Goal: Task Accomplishment & Management: Manage account settings

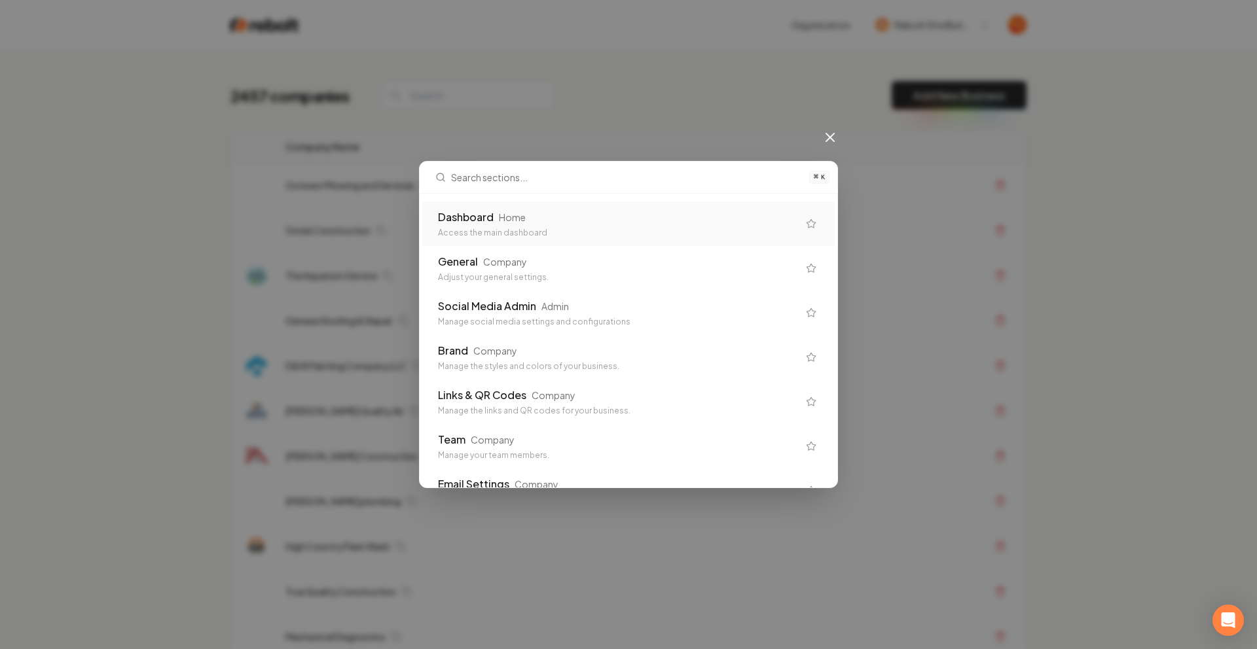
click at [656, 110] on div "⌘ K Dashboard Home Access the main dashboard General Company Adjust your genera…" at bounding box center [628, 324] width 1257 height 649
click at [827, 138] on icon at bounding box center [830, 138] width 16 height 16
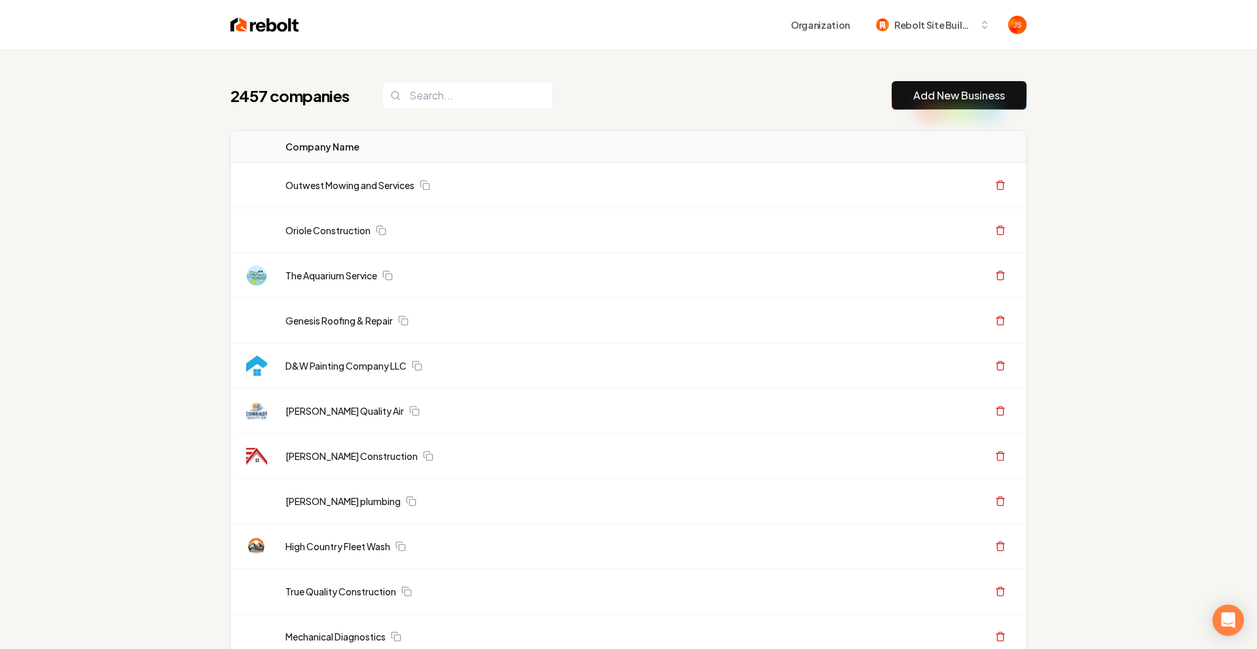
click at [826, 138] on th "Actions" at bounding box center [926, 147] width 202 height 32
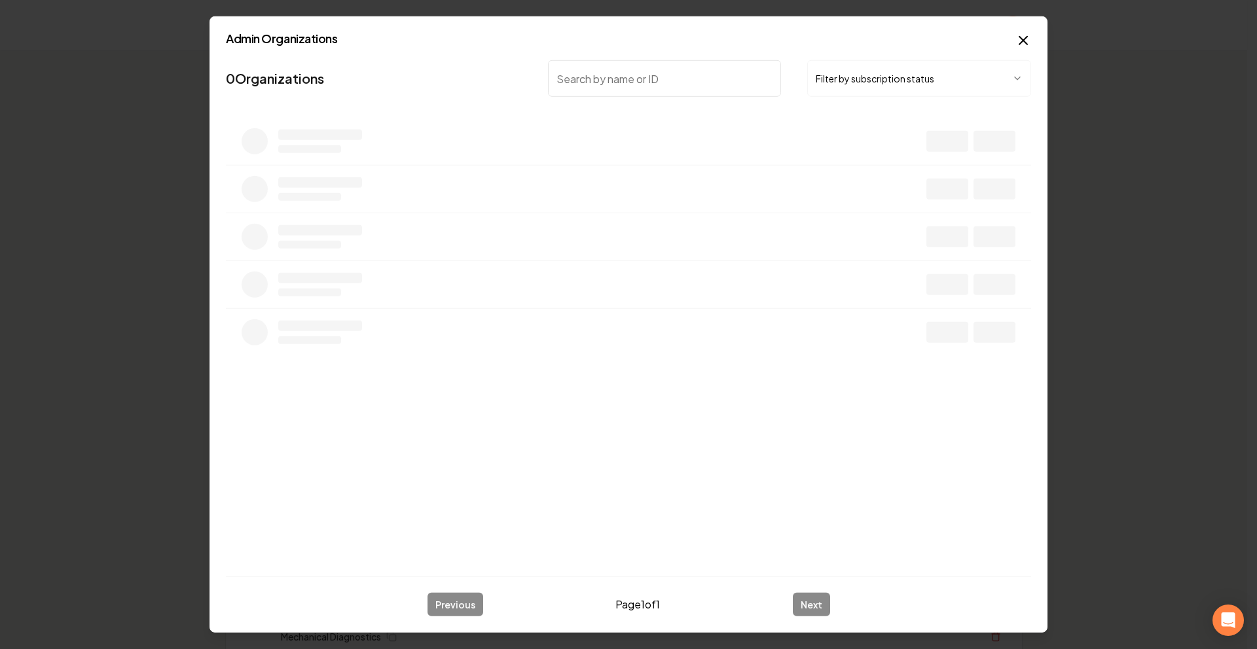
click at [888, 90] on button "Filter by subscription status" at bounding box center [919, 78] width 224 height 37
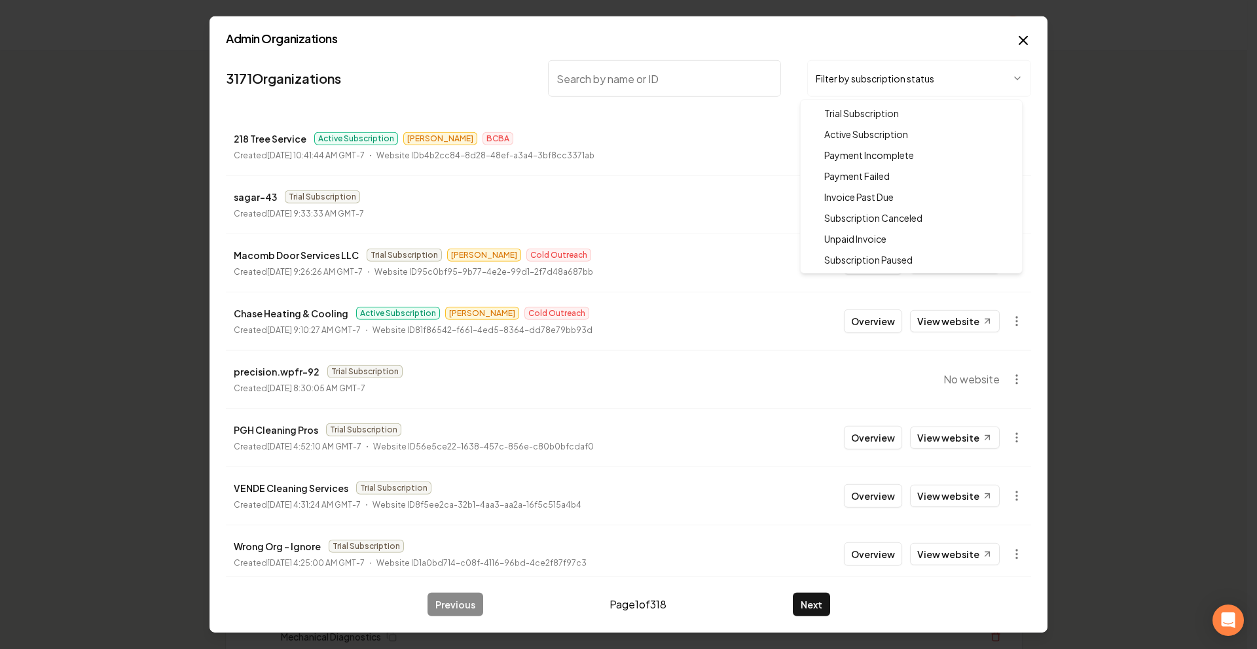
click at [590, 79] on div at bounding box center [628, 324] width 1257 height 649
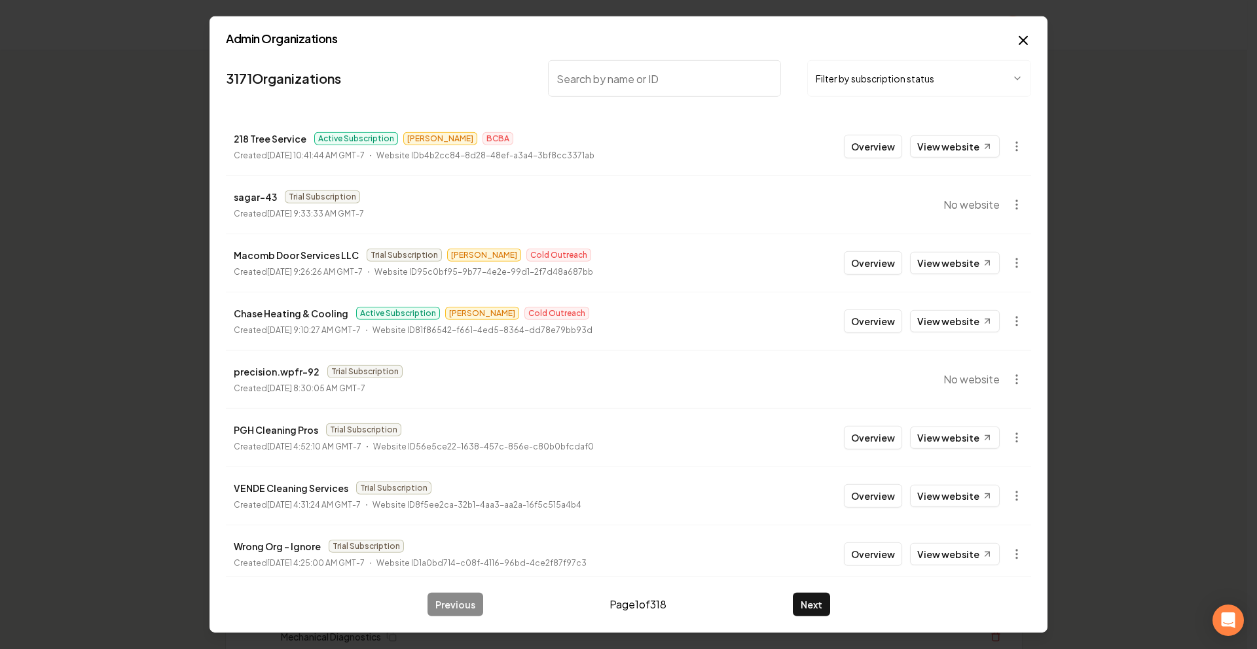
click at [650, 82] on input "search" at bounding box center [664, 78] width 233 height 37
type input "Apex"
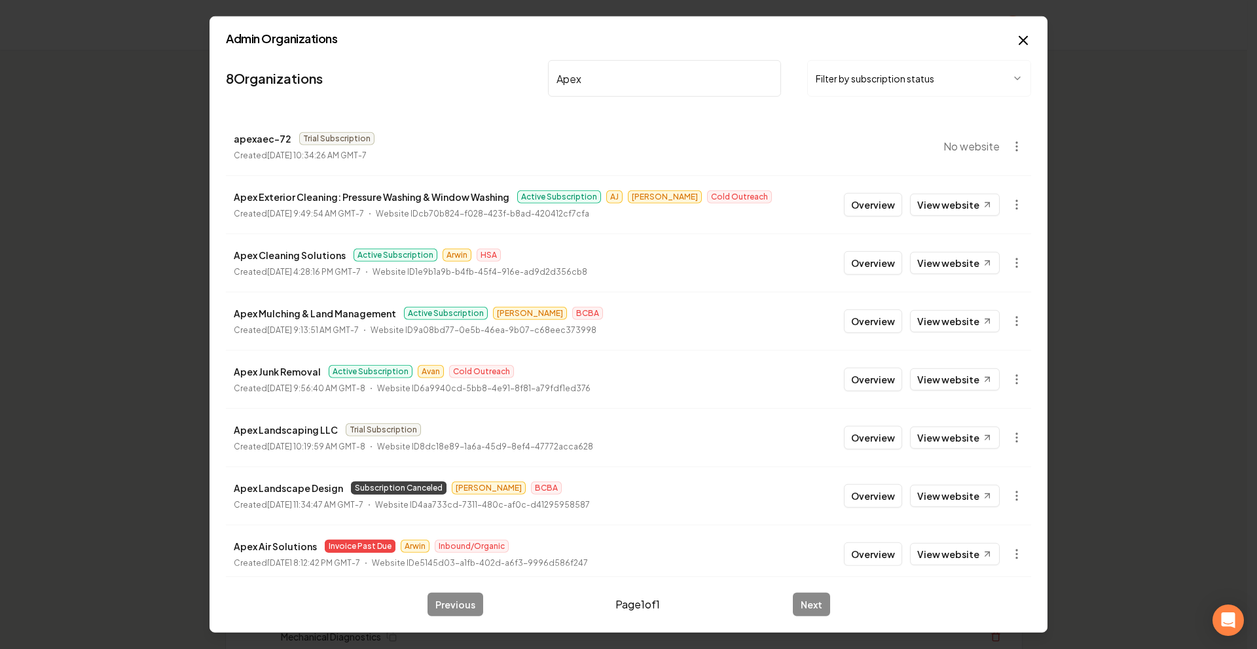
click at [856, 204] on button "Overview" at bounding box center [873, 205] width 58 height 24
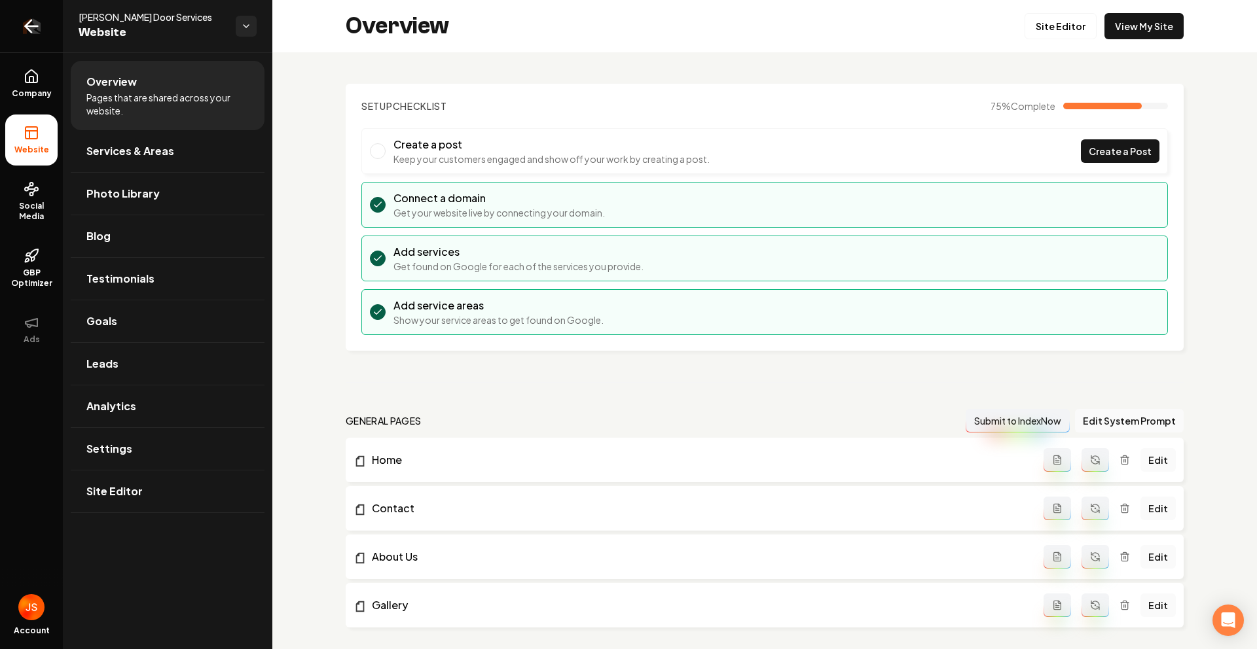
click at [34, 26] on icon "Return to dashboard" at bounding box center [32, 26] width 12 height 0
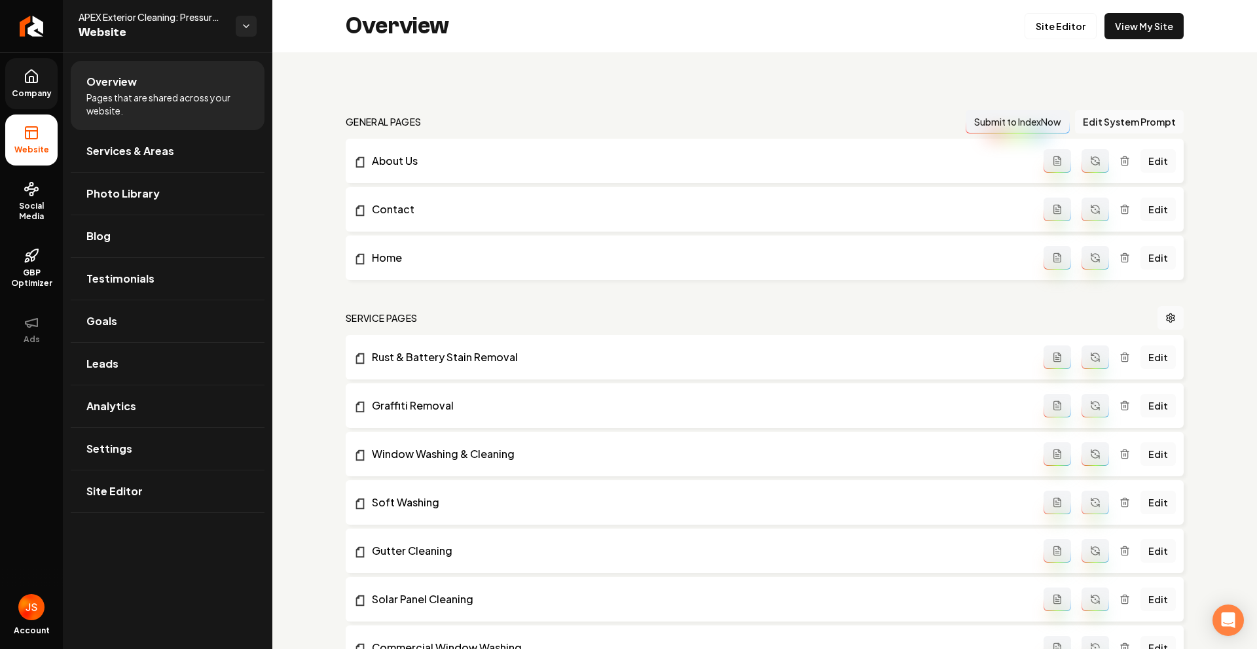
click at [26, 98] on span "Company" at bounding box center [32, 93] width 50 height 10
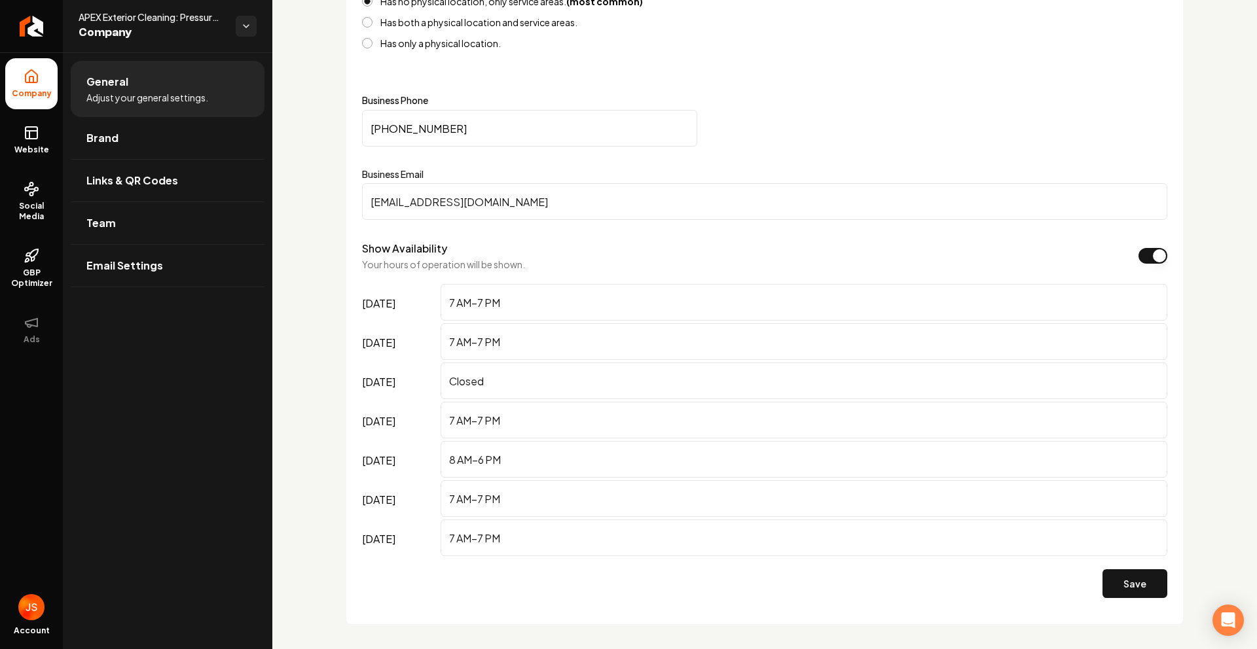
scroll to position [392, 0]
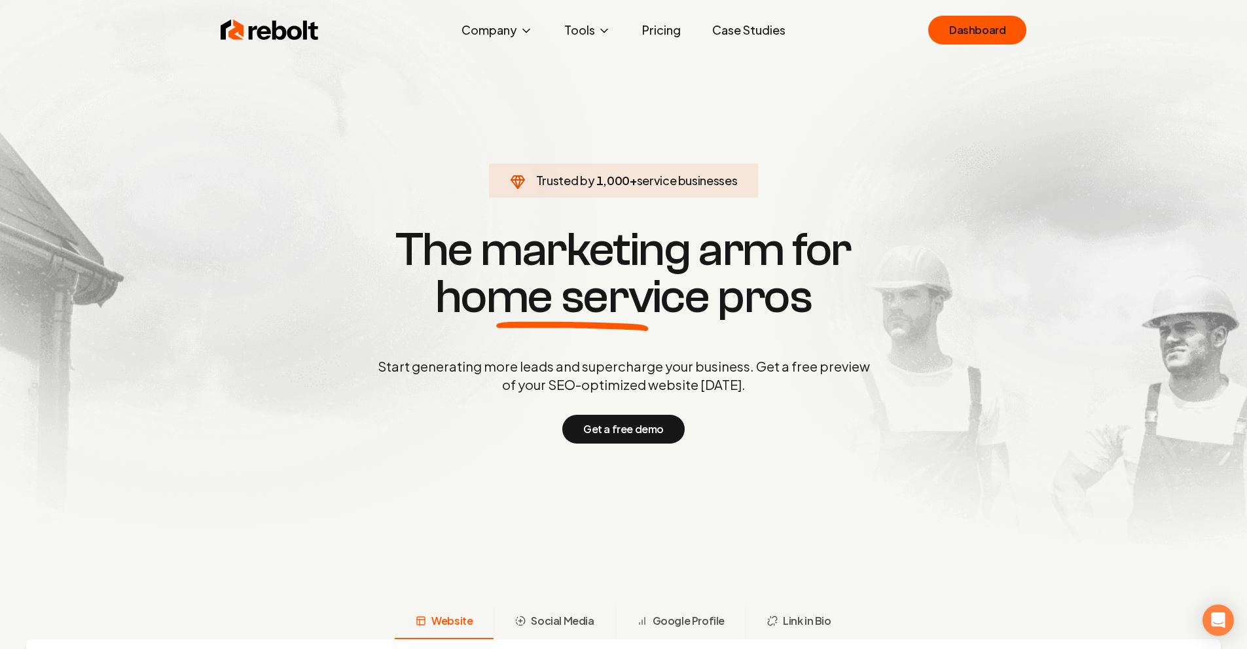
click at [664, 27] on link "Pricing" at bounding box center [662, 30] width 60 height 26
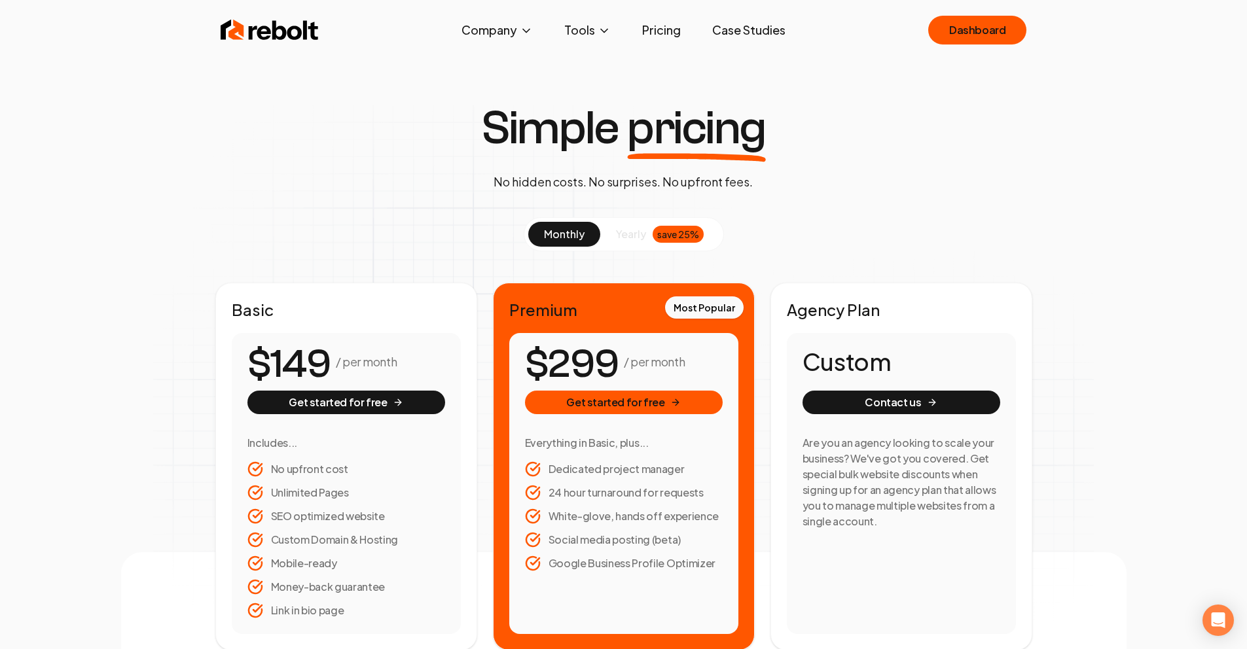
click at [297, 45] on div "Rebolt Company About Blog Jobs Tools Google Review QR Code Generator Google Bus…" at bounding box center [624, 29] width 838 height 39
click at [250, 24] on img at bounding box center [270, 30] width 98 height 26
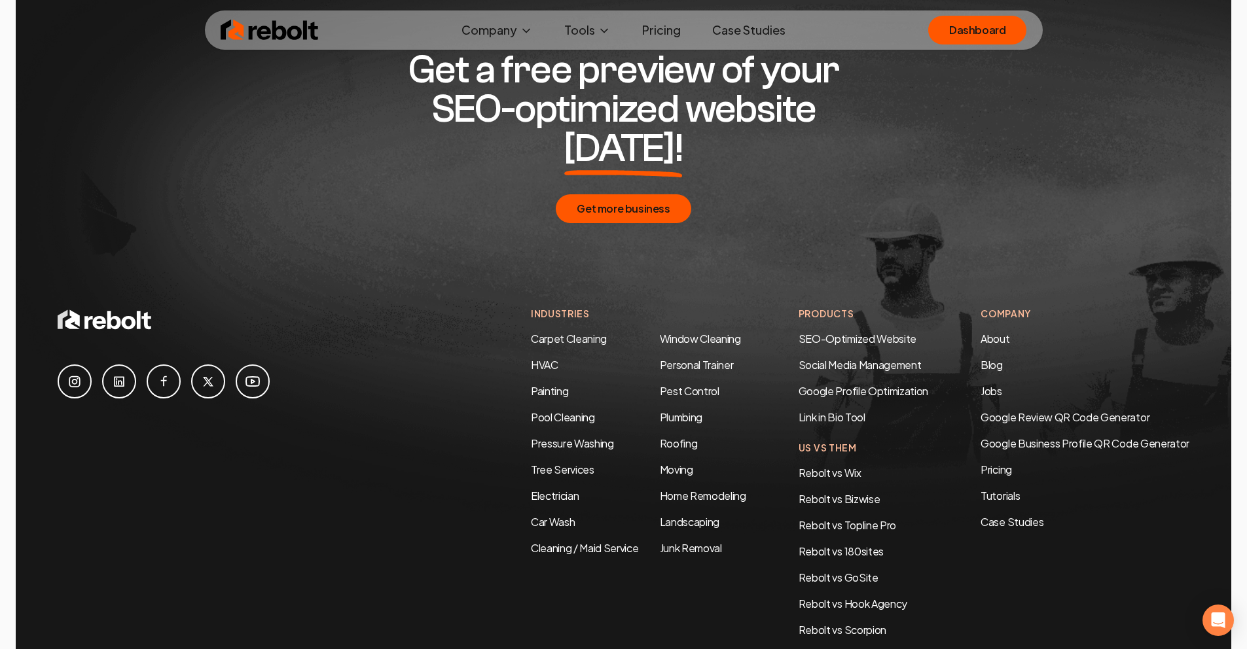
scroll to position [6333, 0]
